Goal: Transaction & Acquisition: Purchase product/service

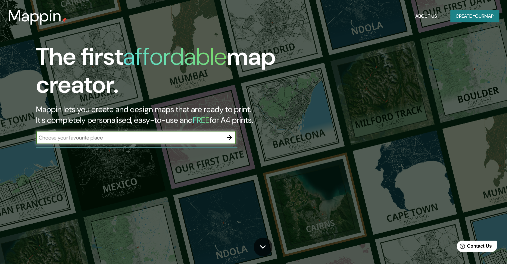
click at [112, 140] on input "text" at bounding box center [129, 138] width 187 height 8
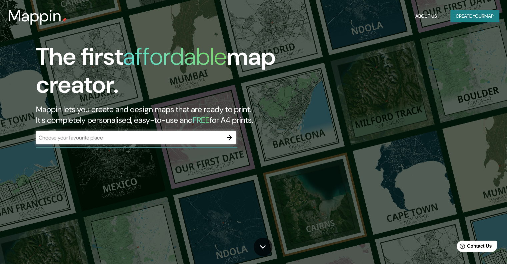
click at [143, 131] on div "​" at bounding box center [136, 137] width 200 height 13
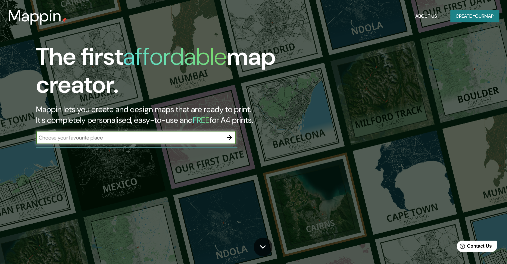
click at [142, 132] on div "​" at bounding box center [136, 137] width 200 height 13
type input "cuartel [PERSON_NAME] piura"
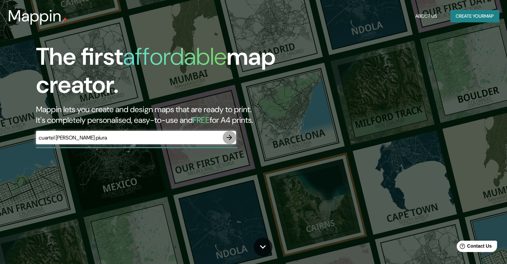
click at [231, 134] on icon "button" at bounding box center [229, 137] width 8 height 8
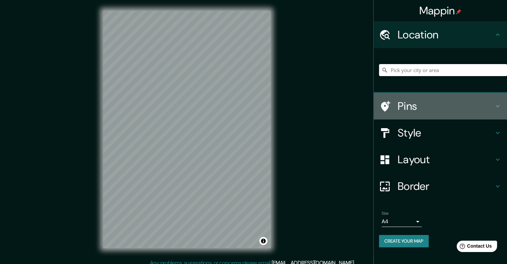
click at [420, 105] on h4 "Pins" at bounding box center [445, 105] width 96 height 13
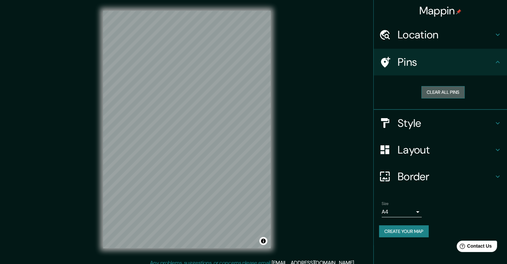
click at [436, 93] on button "Clear all pins" at bounding box center [442, 92] width 43 height 12
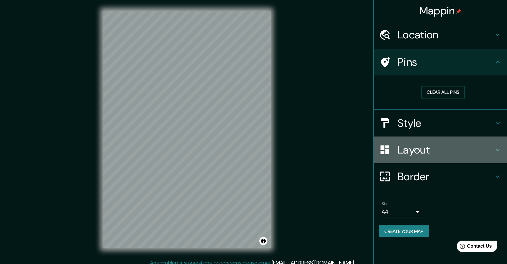
click at [420, 152] on h4 "Layout" at bounding box center [445, 149] width 96 height 13
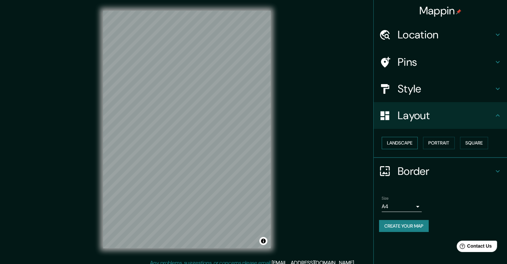
click at [409, 145] on button "Landscape" at bounding box center [400, 143] width 36 height 12
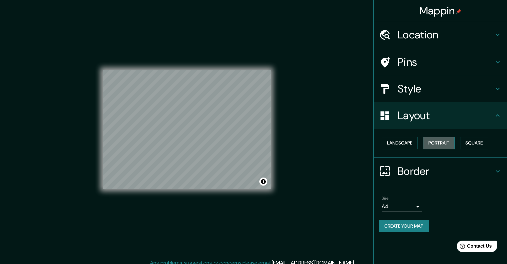
click at [432, 141] on button "Portrait" at bounding box center [439, 143] width 32 height 12
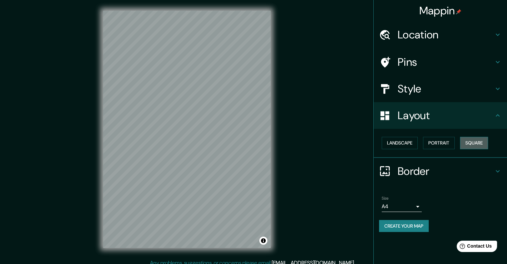
click at [467, 143] on button "Square" at bounding box center [474, 143] width 28 height 12
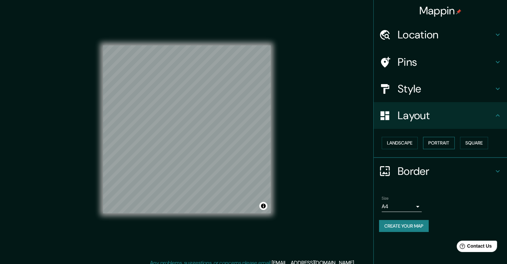
click at [448, 144] on button "Portrait" at bounding box center [439, 143] width 32 height 12
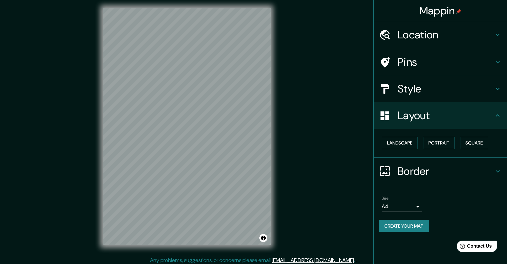
scroll to position [5, 0]
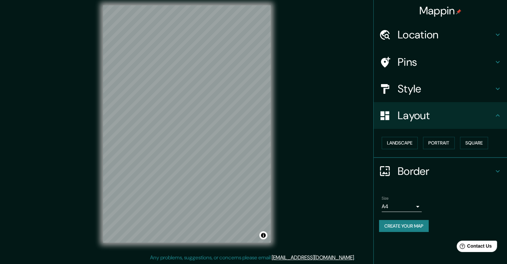
click at [427, 173] on h4 "Border" at bounding box center [445, 170] width 96 height 13
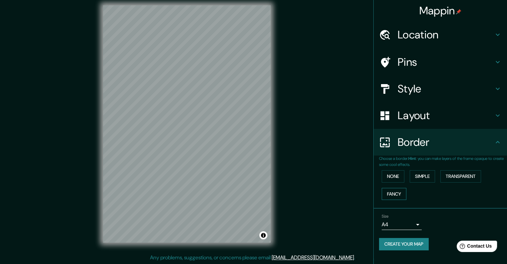
click at [398, 196] on button "Fancy" at bounding box center [394, 194] width 25 height 12
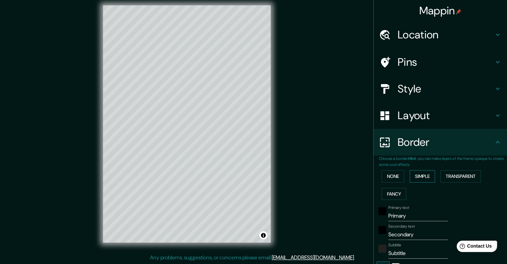
click at [416, 182] on button "Simple" at bounding box center [421, 176] width 25 height 12
click at [392, 177] on button "None" at bounding box center [393, 176] width 23 height 12
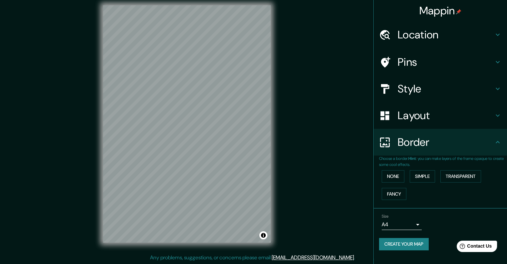
click at [437, 155] on div "Border" at bounding box center [440, 142] width 133 height 27
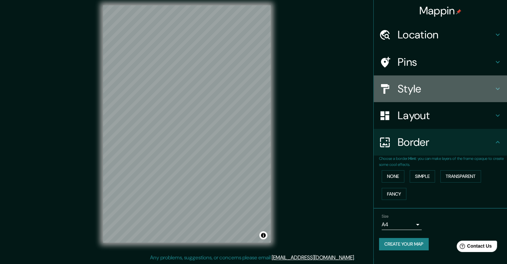
click at [423, 88] on h4 "Style" at bounding box center [445, 88] width 96 height 13
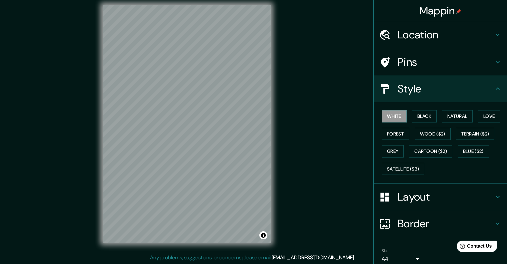
click at [422, 122] on div "White Black Natural Love Forest Wood ($2) Terrain ($2) Grey Cartoon ($2) Blue (…" at bounding box center [443, 142] width 128 height 70
click at [425, 118] on button "Black" at bounding box center [424, 116] width 25 height 12
click at [450, 118] on button "Natural" at bounding box center [457, 116] width 31 height 12
click at [484, 116] on button "Love" at bounding box center [489, 116] width 22 height 12
click at [460, 116] on button "Natural" at bounding box center [457, 116] width 31 height 12
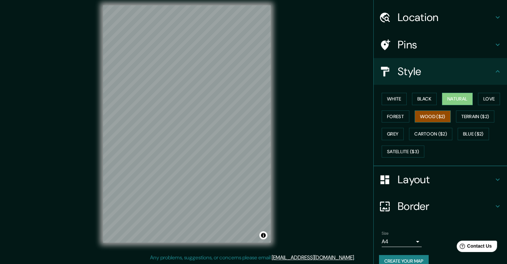
scroll to position [0, 0]
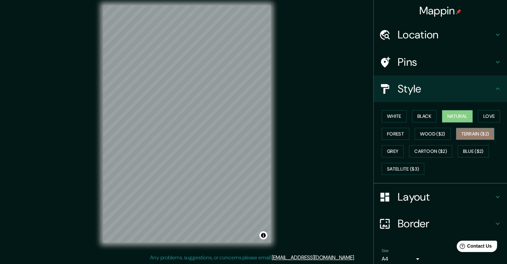
click at [482, 134] on button "Terrain ($2)" at bounding box center [475, 134] width 39 height 12
click at [388, 147] on button "Grey" at bounding box center [393, 151] width 22 height 12
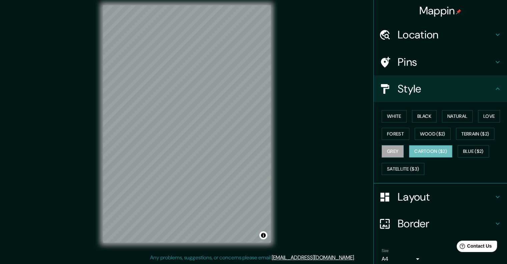
click at [428, 150] on button "Cartoon ($2)" at bounding box center [430, 151] width 43 height 12
click at [471, 147] on button "Blue ($2)" at bounding box center [472, 151] width 31 height 12
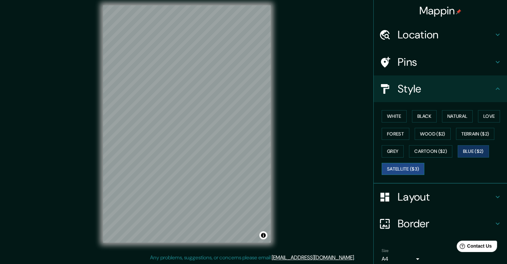
click at [396, 165] on button "Satellite ($3)" at bounding box center [403, 169] width 43 height 12
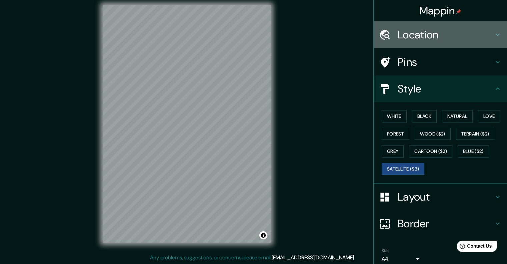
click at [405, 37] on h4 "Location" at bounding box center [445, 34] width 96 height 13
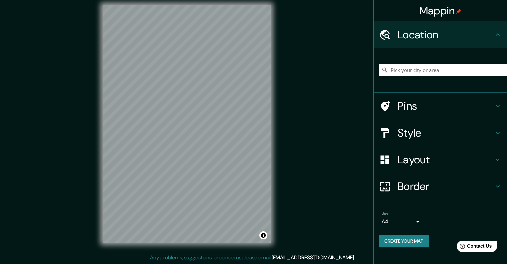
click at [405, 37] on h4 "Location" at bounding box center [445, 34] width 96 height 13
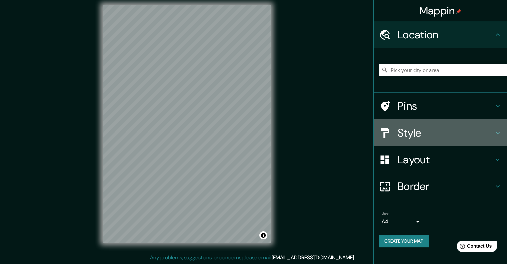
click at [411, 131] on h4 "Style" at bounding box center [445, 132] width 96 height 13
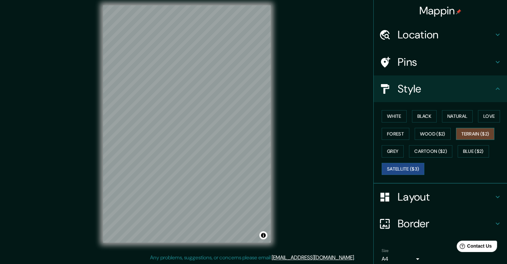
click at [456, 131] on button "Terrain ($2)" at bounding box center [475, 134] width 39 height 12
click at [457, 116] on button "Natural" at bounding box center [457, 116] width 31 height 12
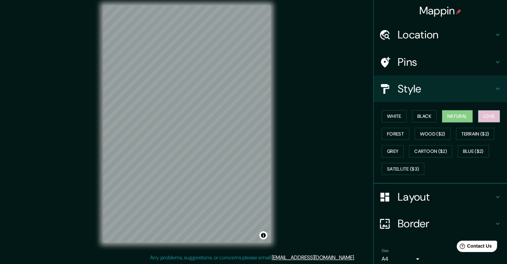
click at [478, 113] on button "Love" at bounding box center [489, 116] width 22 height 12
click at [428, 117] on button "Black" at bounding box center [424, 116] width 25 height 12
click at [404, 114] on div "White Black Natural Love Forest Wood ($2) Terrain ($2) Grey Cartoon ($2) Blue (…" at bounding box center [443, 142] width 128 height 70
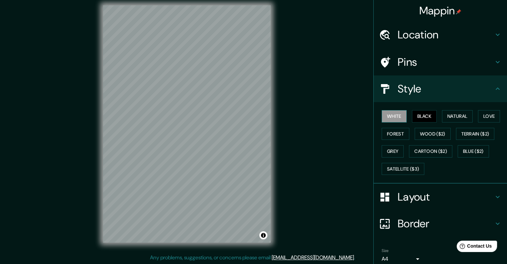
click at [395, 115] on button "White" at bounding box center [394, 116] width 25 height 12
click at [403, 165] on button "Satellite ($3)" at bounding box center [403, 169] width 43 height 12
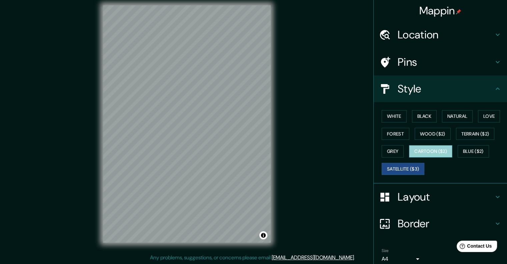
click at [412, 154] on button "Cartoon ($2)" at bounding box center [430, 151] width 43 height 12
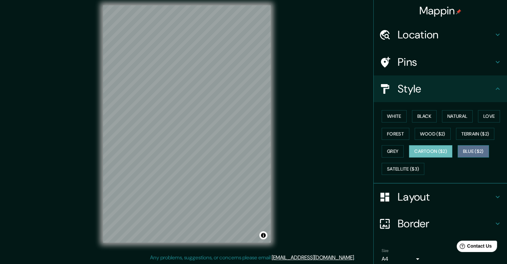
click at [464, 151] on button "Blue ($2)" at bounding box center [472, 151] width 31 height 12
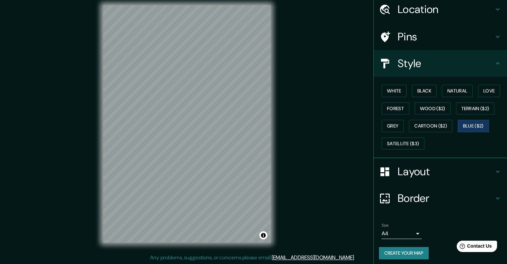
scroll to position [27, 0]
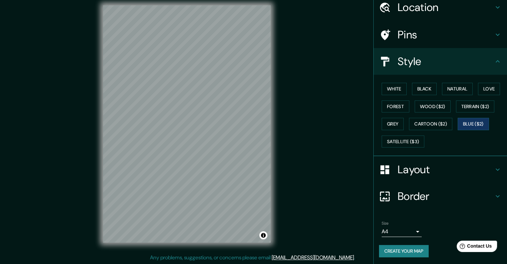
click at [411, 250] on button "Create your map" at bounding box center [404, 251] width 50 height 12
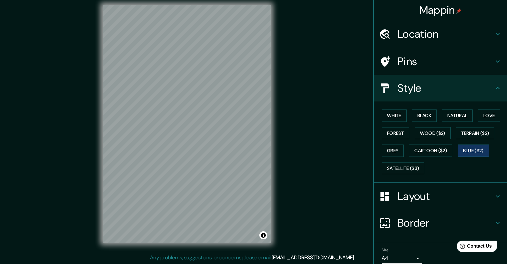
scroll to position [0, 0]
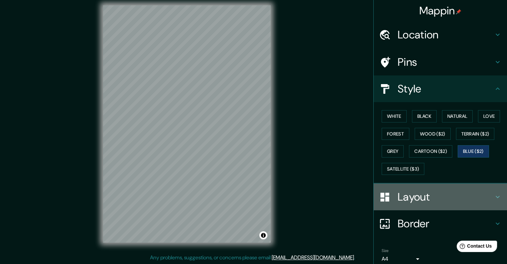
click at [402, 193] on h4 "Layout" at bounding box center [445, 196] width 96 height 13
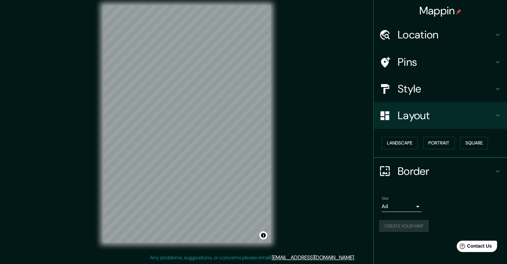
click at [433, 165] on h4 "Border" at bounding box center [445, 170] width 96 height 13
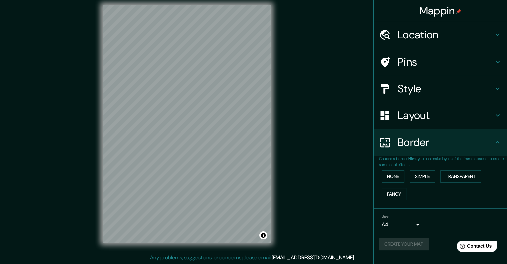
click at [433, 142] on h4 "Border" at bounding box center [445, 141] width 96 height 13
click at [407, 227] on body "Mappin Location Pins Style Layout Border Choose a border. Hint : you can make l…" at bounding box center [253, 127] width 507 height 264
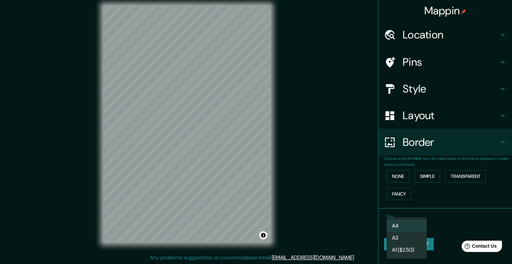
click at [413, 237] on li "A3" at bounding box center [406, 238] width 40 height 12
type input "a4"
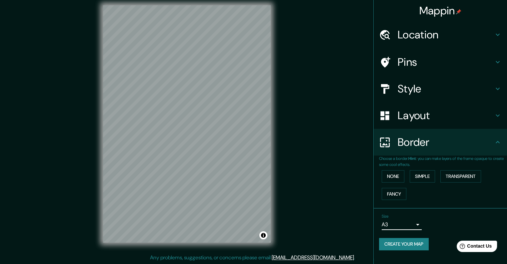
click at [316, 160] on div "Mappin Location Pins Style Layout Border Choose a border. Hint : you can make l…" at bounding box center [253, 129] width 507 height 269
click at [418, 93] on h4 "Style" at bounding box center [445, 88] width 96 height 13
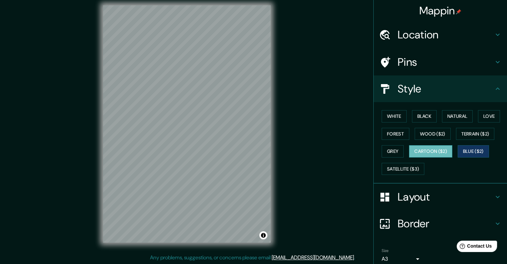
click at [442, 150] on button "Cartoon ($2)" at bounding box center [430, 151] width 43 height 12
click at [407, 170] on button "Satellite ($3)" at bounding box center [403, 169] width 43 height 12
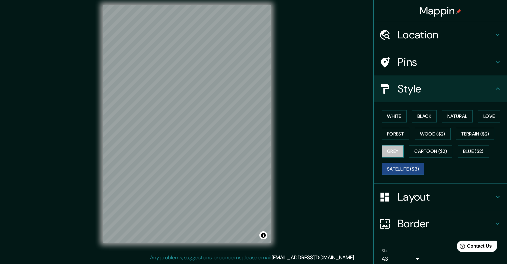
click at [388, 146] on button "Grey" at bounding box center [393, 151] width 22 height 12
click at [396, 135] on button "Forest" at bounding box center [396, 134] width 28 height 12
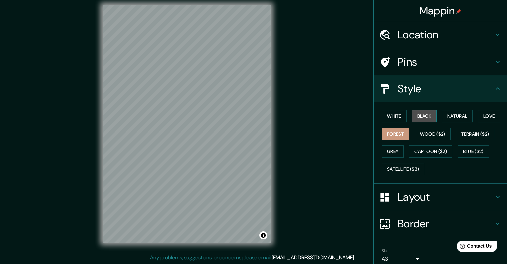
click at [429, 117] on button "Black" at bounding box center [424, 116] width 25 height 12
click at [445, 121] on button "Natural" at bounding box center [457, 116] width 31 height 12
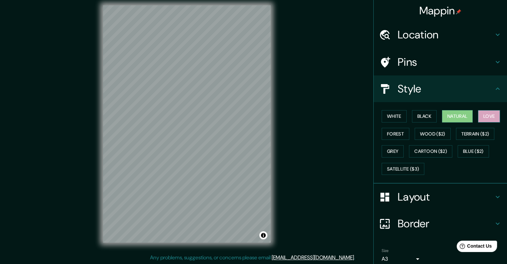
click at [478, 120] on button "Love" at bounding box center [489, 116] width 22 height 12
click at [448, 121] on button "Natural" at bounding box center [457, 116] width 31 height 12
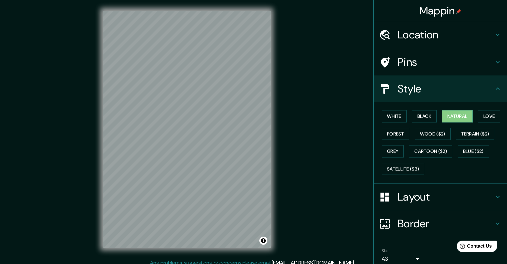
click at [419, 8] on h4 "Mappin" at bounding box center [440, 10] width 42 height 13
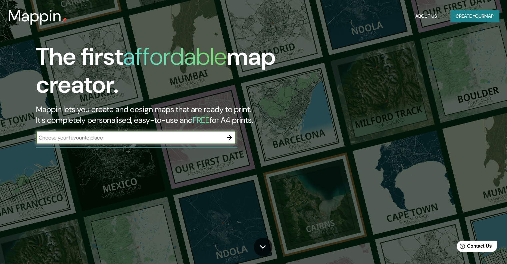
click at [188, 140] on input "text" at bounding box center [129, 138] width 187 height 8
type input "piura"
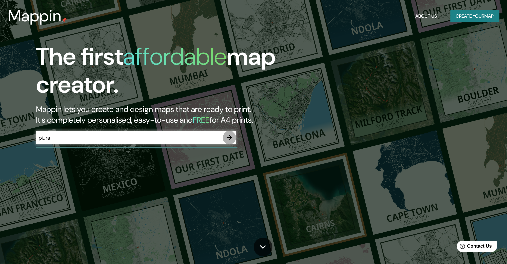
click at [226, 136] on icon "button" at bounding box center [229, 137] width 8 height 8
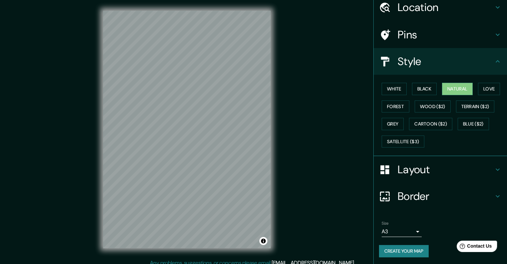
click at [446, 192] on h4 "Border" at bounding box center [445, 195] width 96 height 13
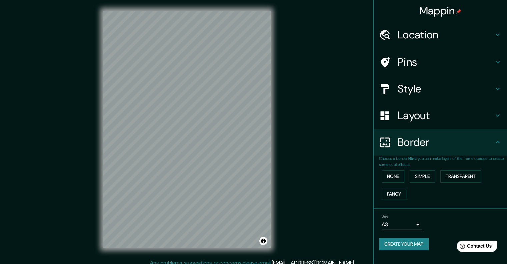
click at [419, 92] on h4 "Style" at bounding box center [445, 88] width 96 height 13
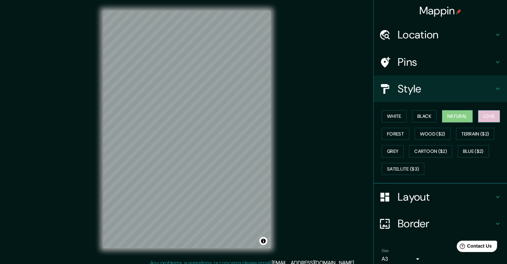
click at [484, 115] on button "Love" at bounding box center [489, 116] width 22 height 12
click at [412, 115] on button "Black" at bounding box center [424, 116] width 25 height 12
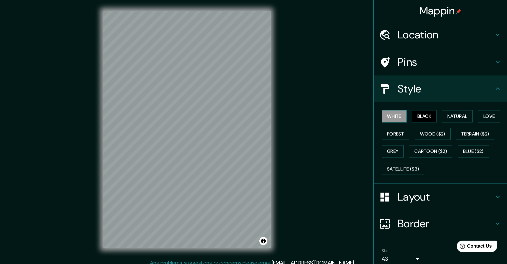
click at [398, 116] on button "White" at bounding box center [394, 116] width 25 height 12
click at [410, 163] on button "Satellite ($3)" at bounding box center [403, 169] width 43 height 12
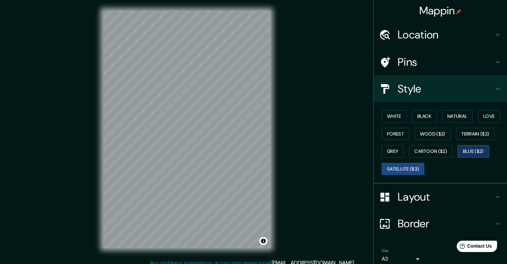
click at [472, 153] on button "Blue ($2)" at bounding box center [472, 151] width 31 height 12
click at [433, 153] on button "Cartoon ($2)" at bounding box center [430, 151] width 43 height 12
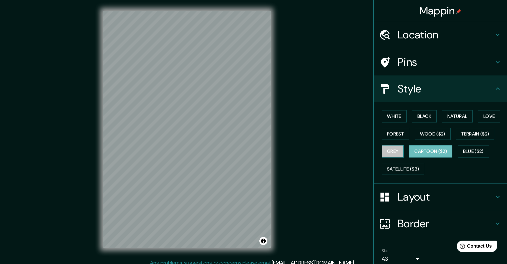
click at [389, 148] on button "Grey" at bounding box center [393, 151] width 22 height 12
click at [414, 150] on button "Cartoon ($2)" at bounding box center [430, 151] width 43 height 12
click at [468, 151] on button "Blue ($2)" at bounding box center [472, 151] width 31 height 12
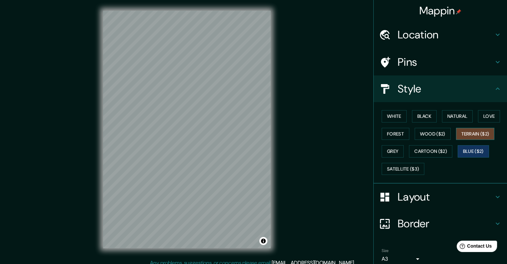
click at [474, 137] on button "Terrain ($2)" at bounding box center [475, 134] width 39 height 12
click at [387, 131] on button "Forest" at bounding box center [396, 134] width 28 height 12
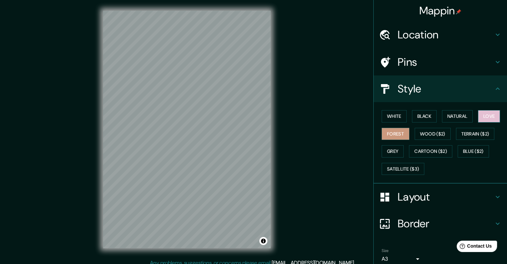
click at [486, 119] on button "Love" at bounding box center [489, 116] width 22 height 12
drag, startPoint x: 423, startPoint y: 116, endPoint x: 452, endPoint y: 116, distance: 29.3
click at [422, 116] on button "Black" at bounding box center [424, 116] width 25 height 12
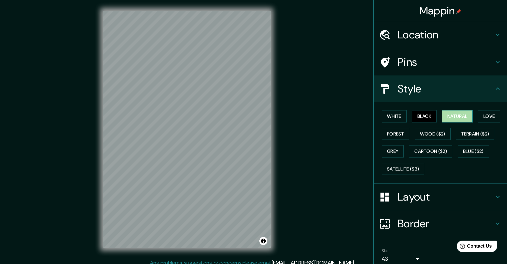
click at [456, 116] on button "Natural" at bounding box center [457, 116] width 31 height 12
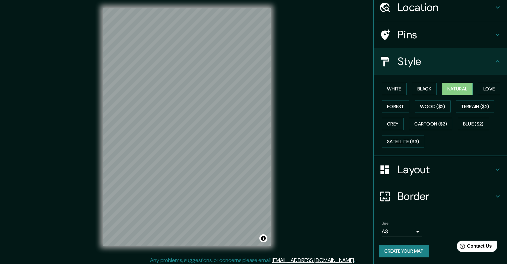
scroll to position [5, 0]
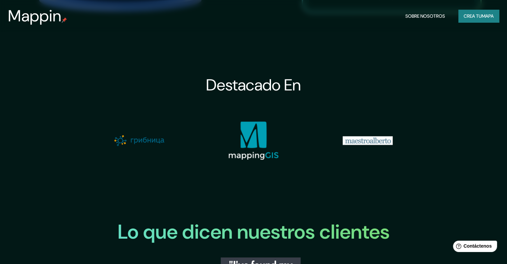
scroll to position [709, 0]
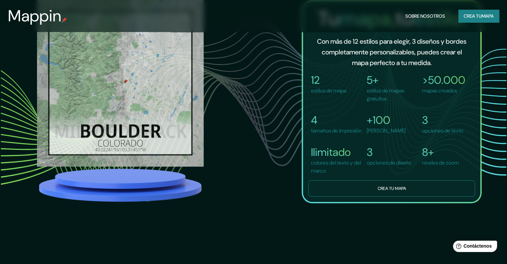
click at [373, 188] on button "Crea tu mapa" at bounding box center [391, 188] width 167 height 16
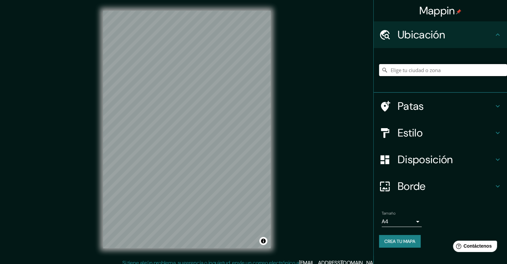
click at [420, 75] on input "Elige tu ciudad o zona" at bounding box center [443, 70] width 128 height 12
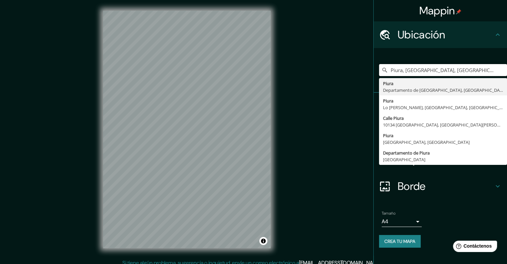
type input "Piura, [GEOGRAPHIC_DATA], [GEOGRAPHIC_DATA]"
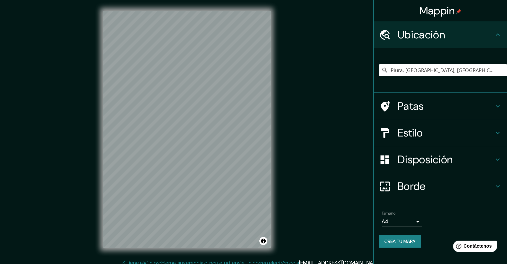
click at [421, 141] on div "Estilo" at bounding box center [440, 132] width 133 height 27
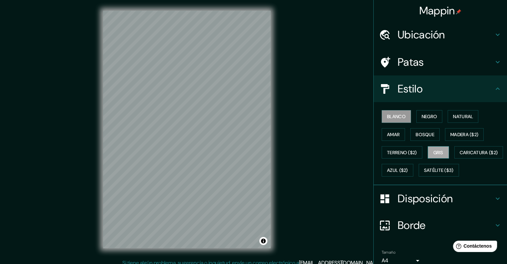
click at [436, 156] on button "Gris" at bounding box center [437, 152] width 21 height 13
click at [389, 112] on font "Blanco" at bounding box center [396, 116] width 19 height 9
click at [460, 117] on font "Natural" at bounding box center [463, 116] width 20 height 6
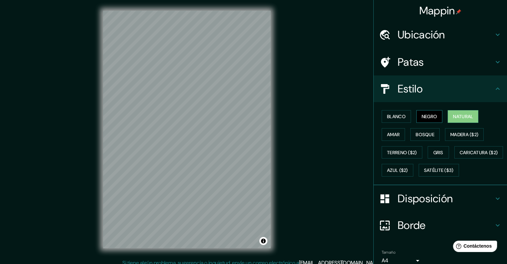
click at [433, 117] on button "Negro" at bounding box center [429, 116] width 26 height 13
click at [453, 120] on font "Natural" at bounding box center [463, 116] width 20 height 9
click at [396, 120] on font "Blanco" at bounding box center [396, 116] width 19 height 9
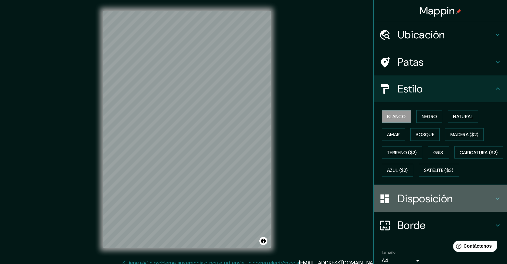
click at [431, 212] on div "Disposición" at bounding box center [440, 198] width 133 height 27
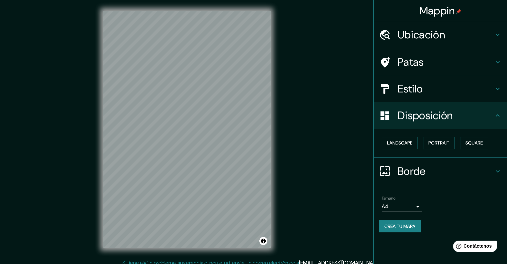
scroll to position [5, 0]
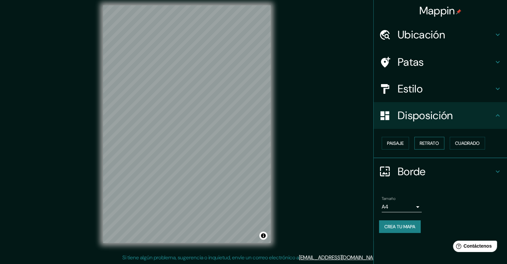
click at [437, 141] on font "Retrato" at bounding box center [428, 143] width 19 height 6
click at [458, 143] on font "Cuadrado" at bounding box center [467, 143] width 25 height 6
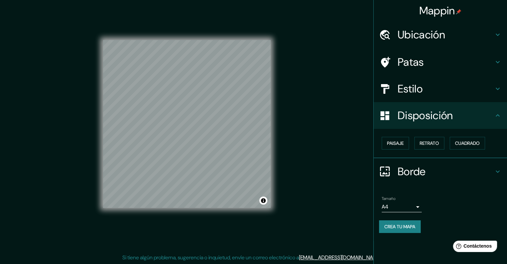
click at [425, 77] on div "Estilo" at bounding box center [440, 88] width 133 height 27
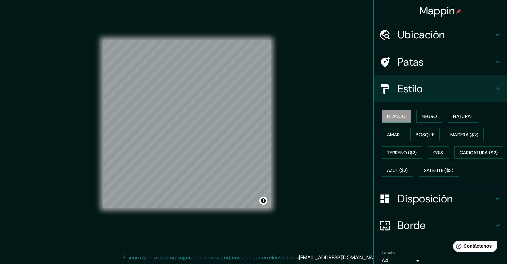
click at [448, 161] on div "Blanco Negro Natural Amar Bosque Madera ($2) Terreno ($2) Gris Caricatura ($2) …" at bounding box center [443, 143] width 128 height 72
click at [408, 166] on font "Azul ($2)" at bounding box center [397, 170] width 21 height 9
click at [388, 114] on font "Blanco" at bounding box center [396, 116] width 19 height 6
click at [426, 118] on font "Negro" at bounding box center [429, 116] width 16 height 6
click at [387, 114] on font "Blanco" at bounding box center [396, 116] width 19 height 6
